Goal: Communication & Community: Participate in discussion

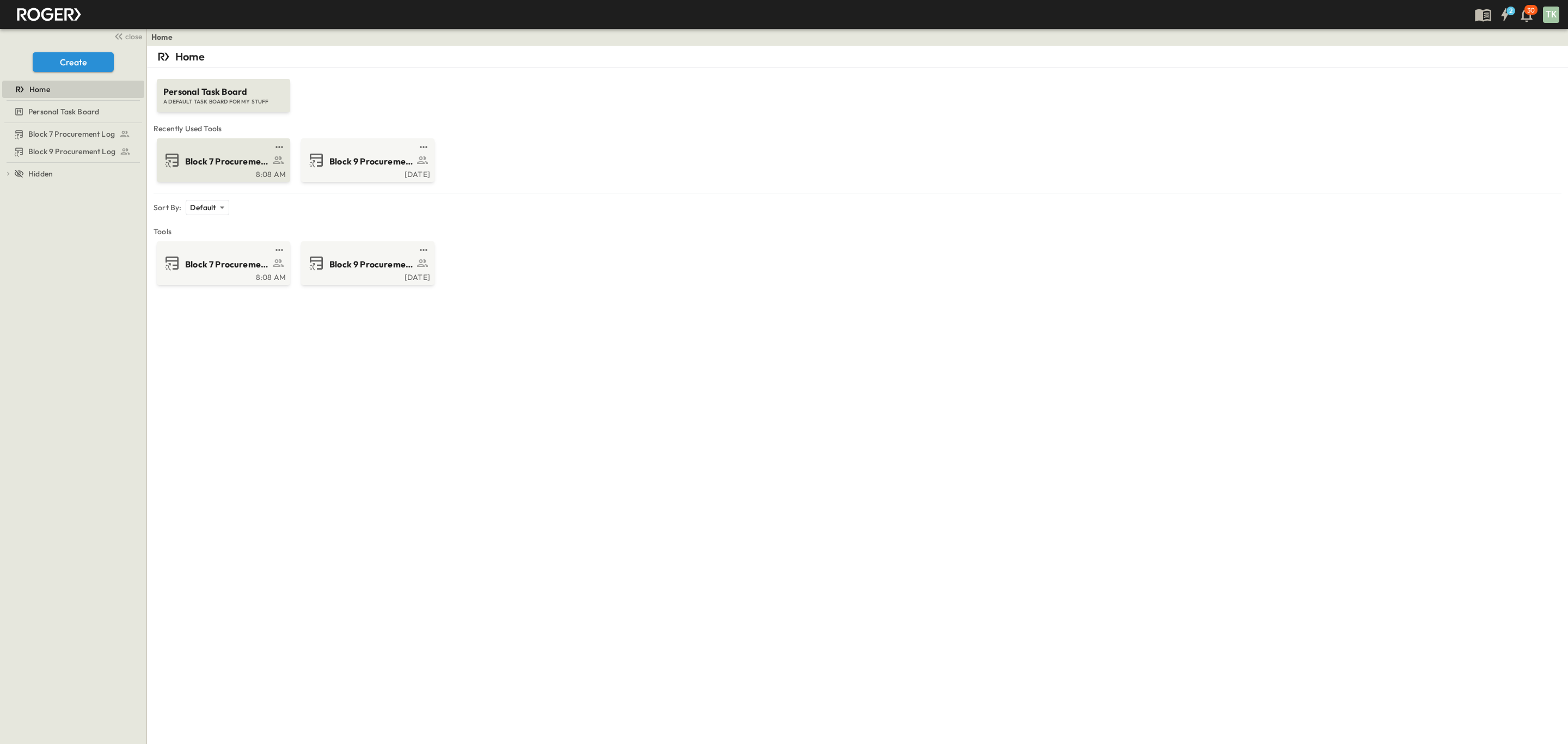
click at [208, 168] on div "Block 7 Procurement Log" at bounding box center [222, 160] width 118 height 17
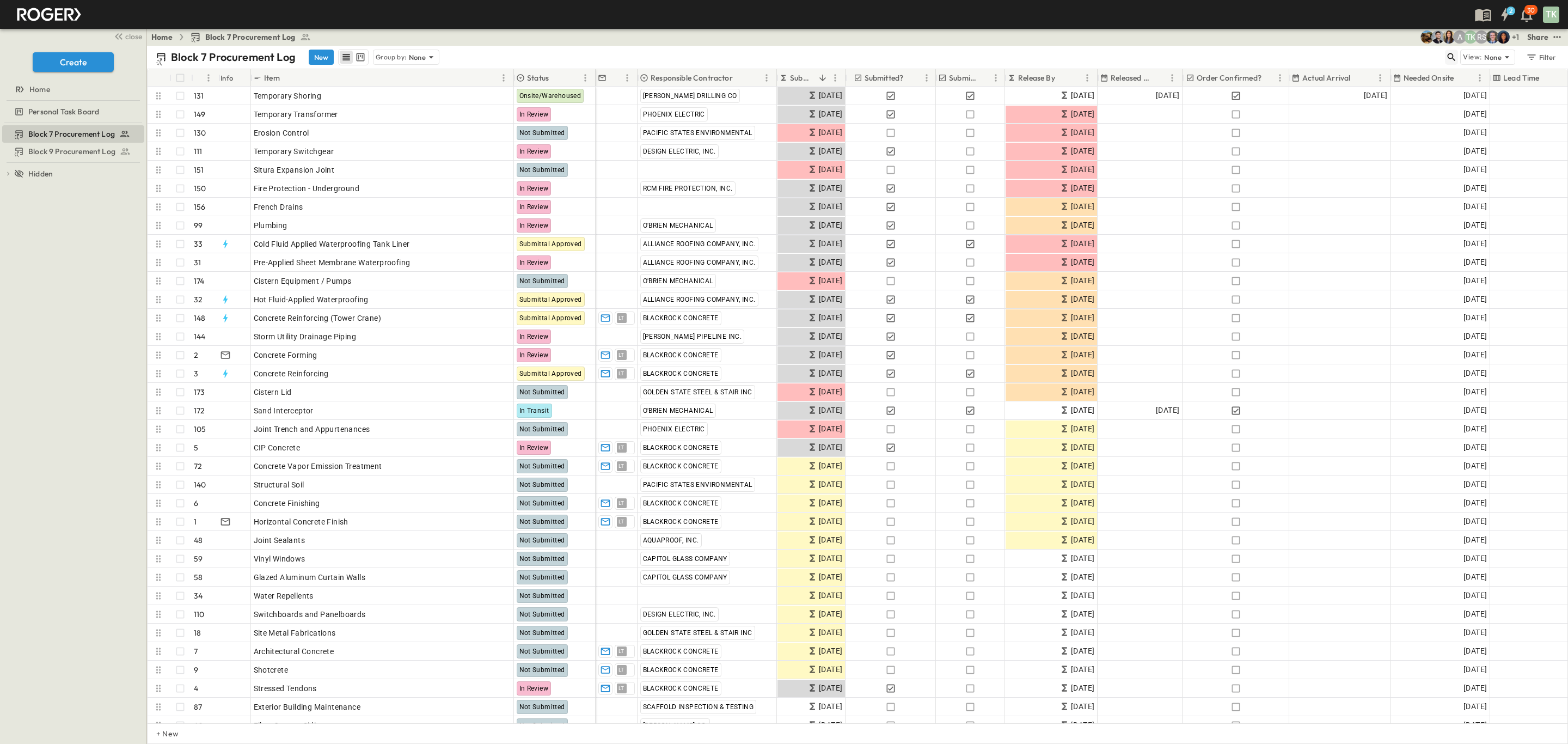
click at [1448, 55] on icon "button" at bounding box center [1452, 57] width 11 height 11
type input "*"
